Goal: Task Accomplishment & Management: Use online tool/utility

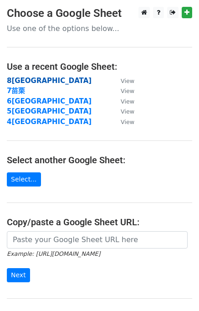
click at [28, 81] on strong "8宜蘭市" at bounding box center [49, 81] width 85 height 8
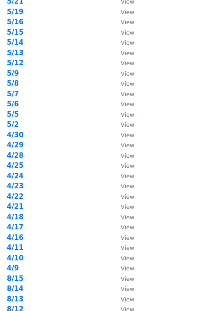
scroll to position [253, 0]
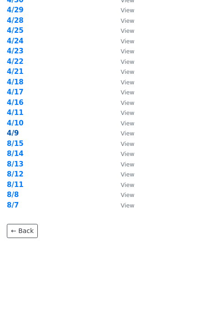
click at [14, 135] on strong "4/9" at bounding box center [13, 133] width 12 height 8
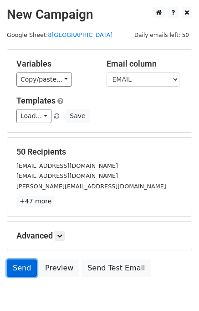
click at [20, 269] on link "Send" at bounding box center [22, 268] width 30 height 17
